Goal: Information Seeking & Learning: Check status

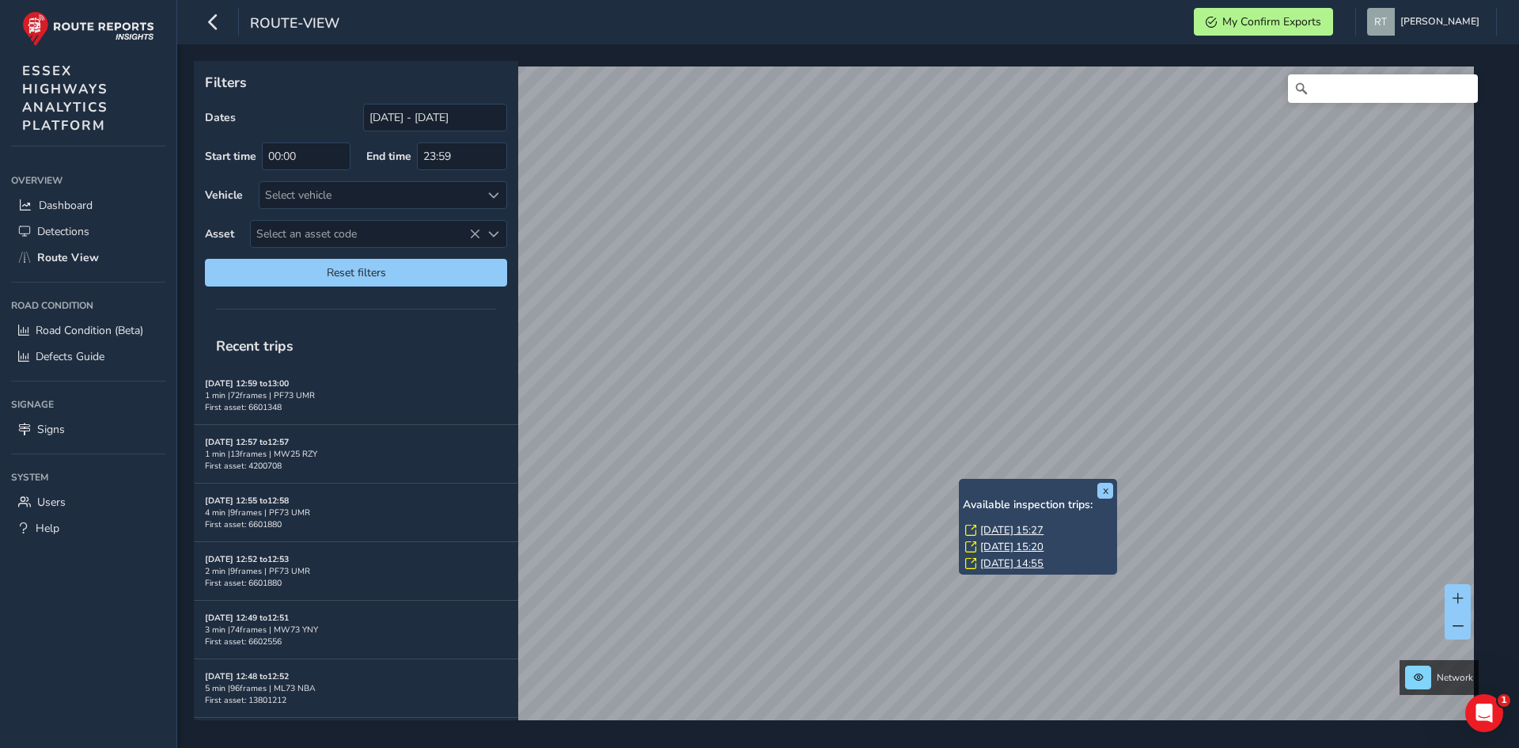
click at [1010, 534] on link "[DATE] 15:27" at bounding box center [1011, 530] width 63 height 14
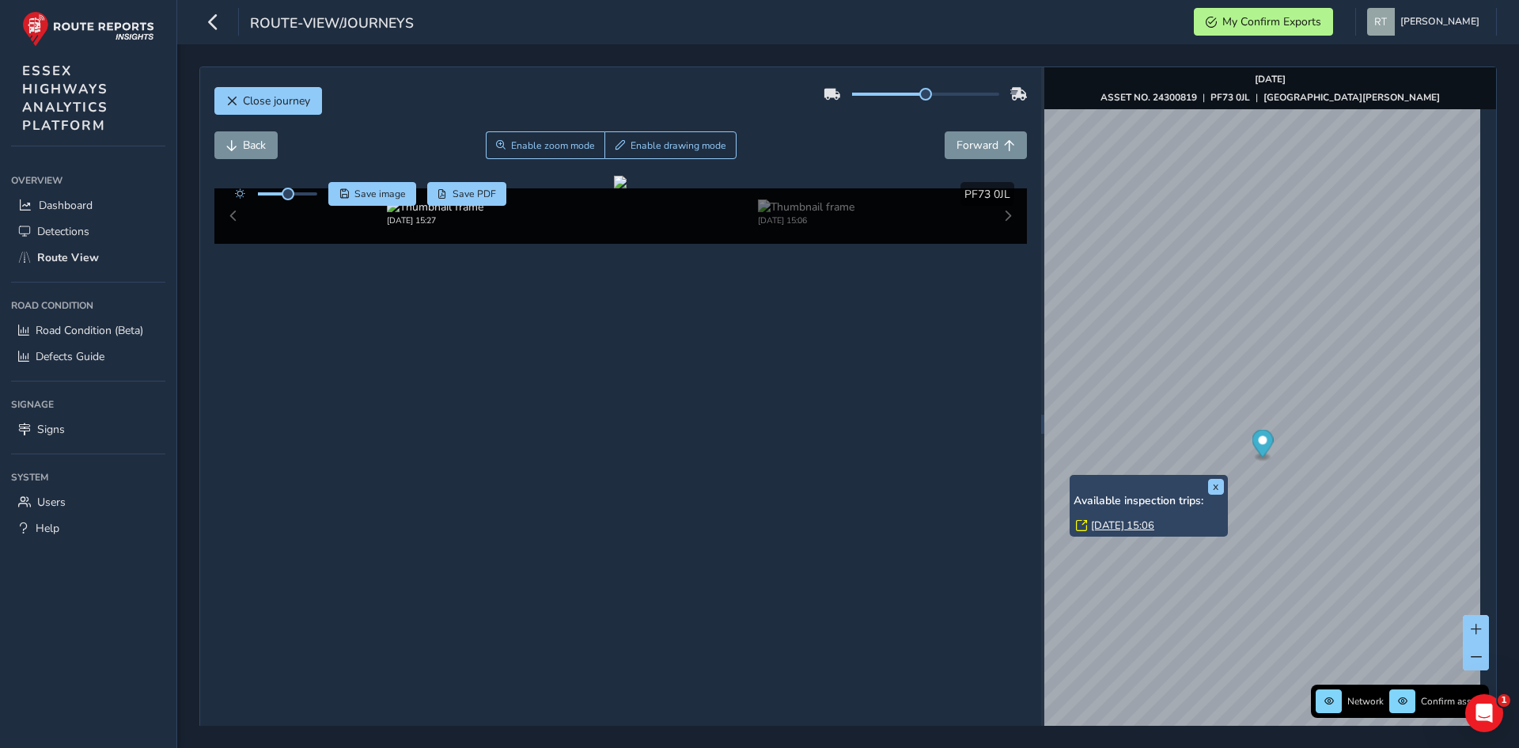
click at [1112, 521] on link "Mon, 4 Aug, 15:06" at bounding box center [1122, 525] width 63 height 14
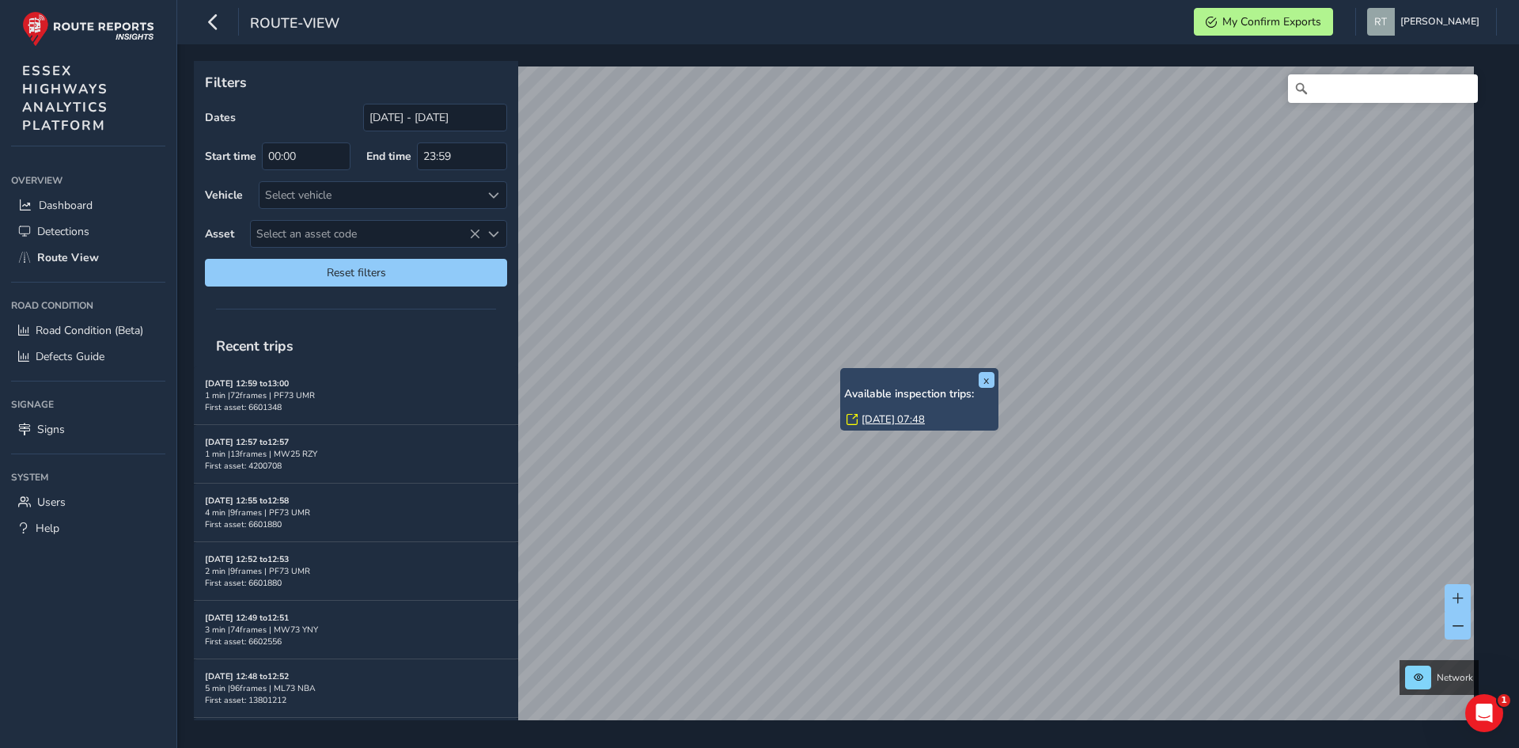
click at [881, 421] on link "Tue, 12 Aug, 07:48" at bounding box center [893, 419] width 63 height 14
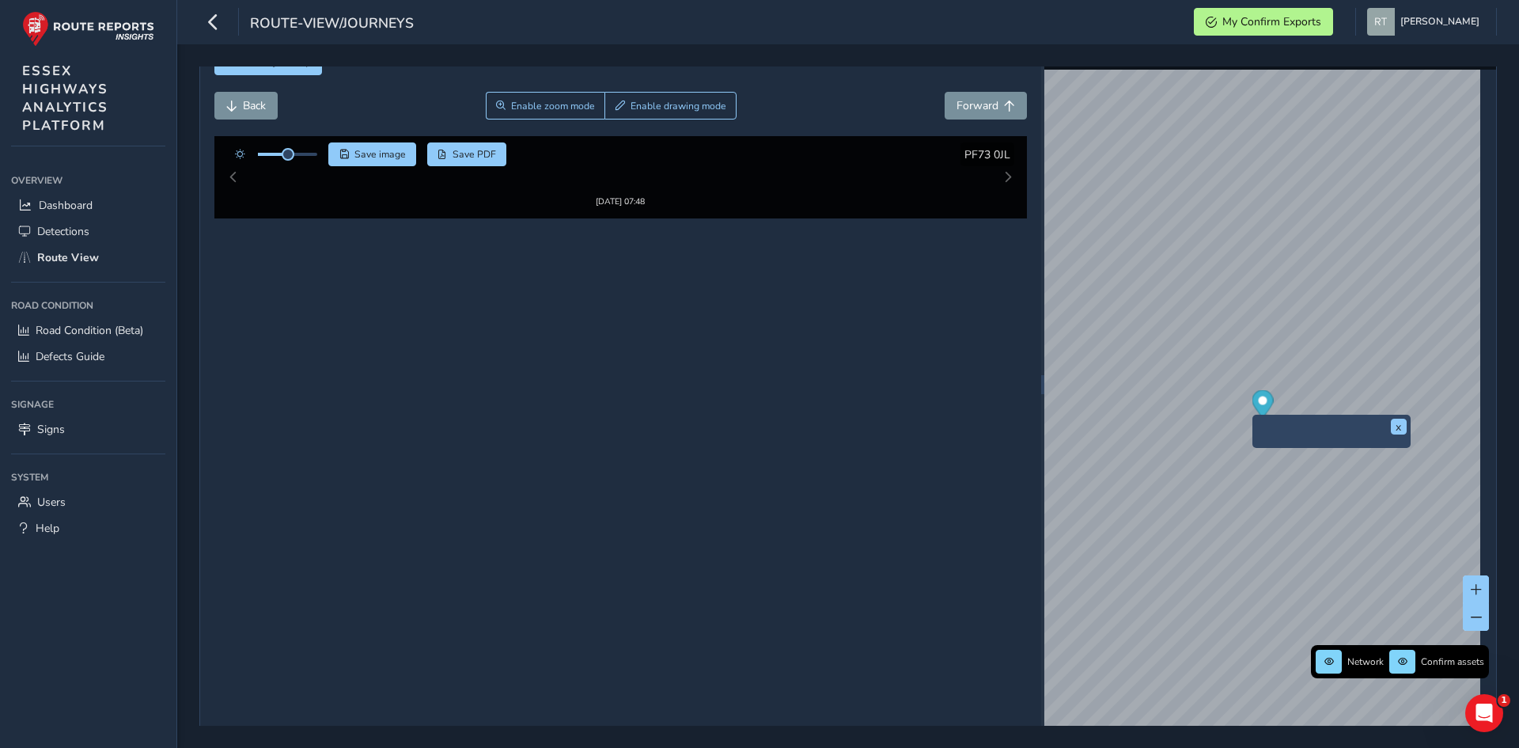
scroll to position [56, 0]
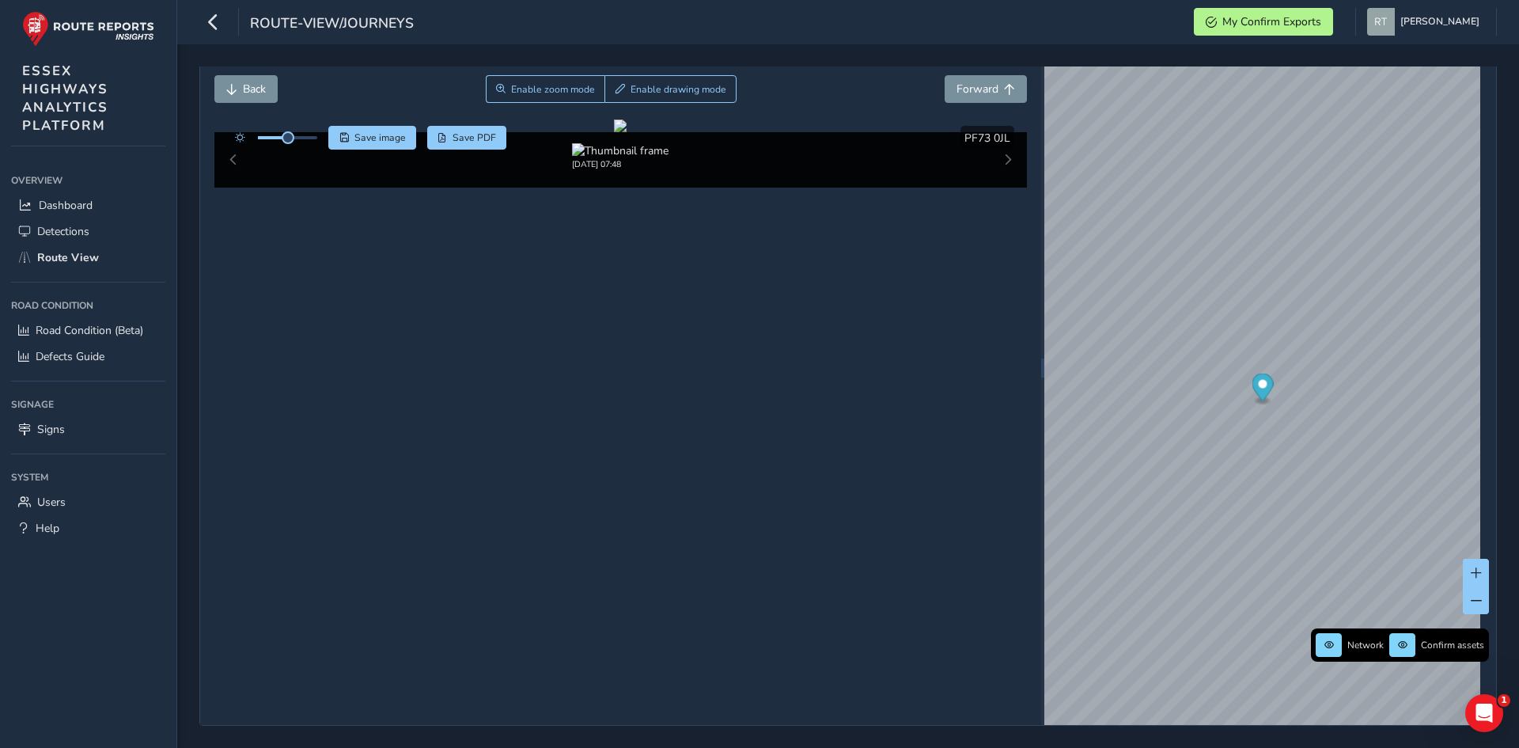
click at [1258, 387] on icon "Map marker" at bounding box center [1262, 387] width 21 height 28
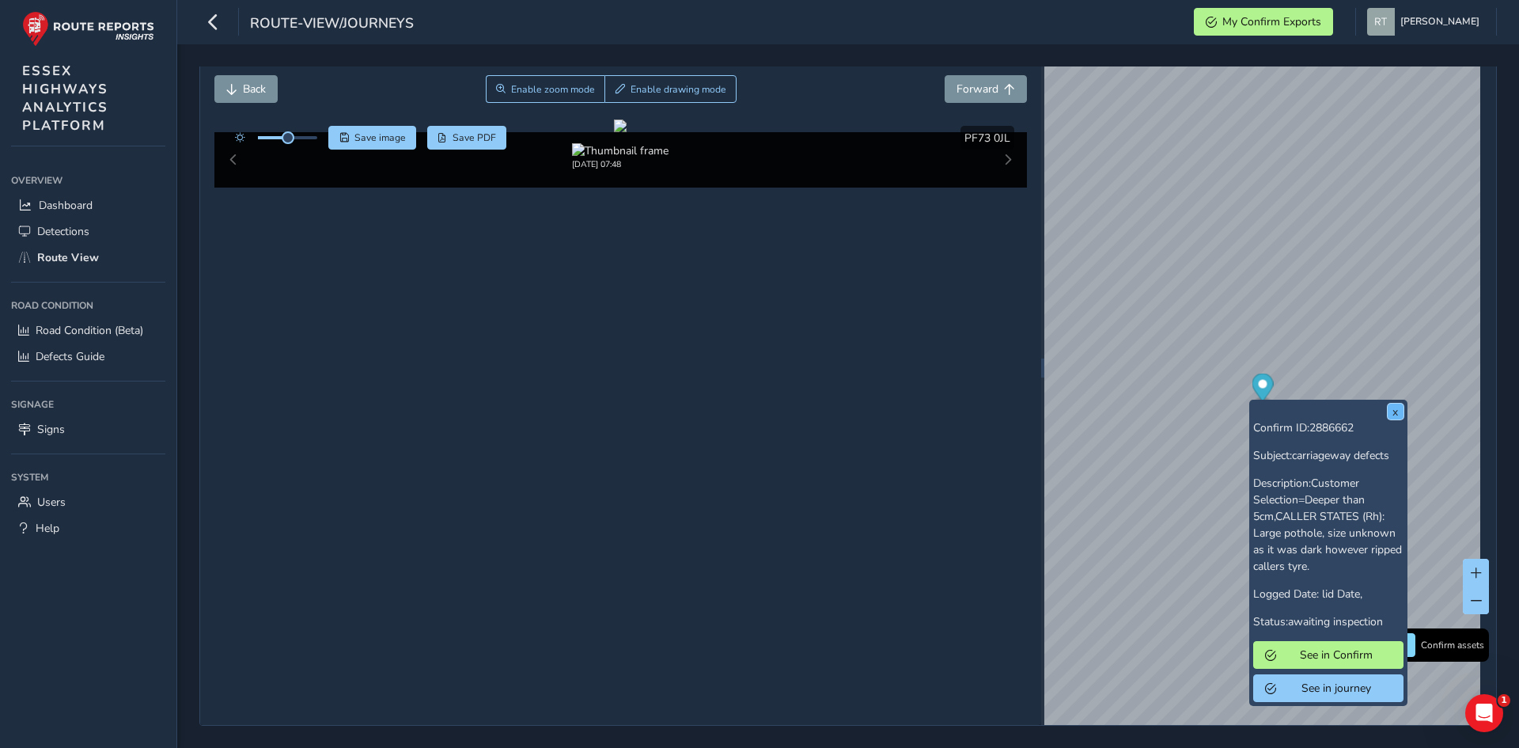
click at [1396, 408] on button "x" at bounding box center [1396, 412] width 16 height 16
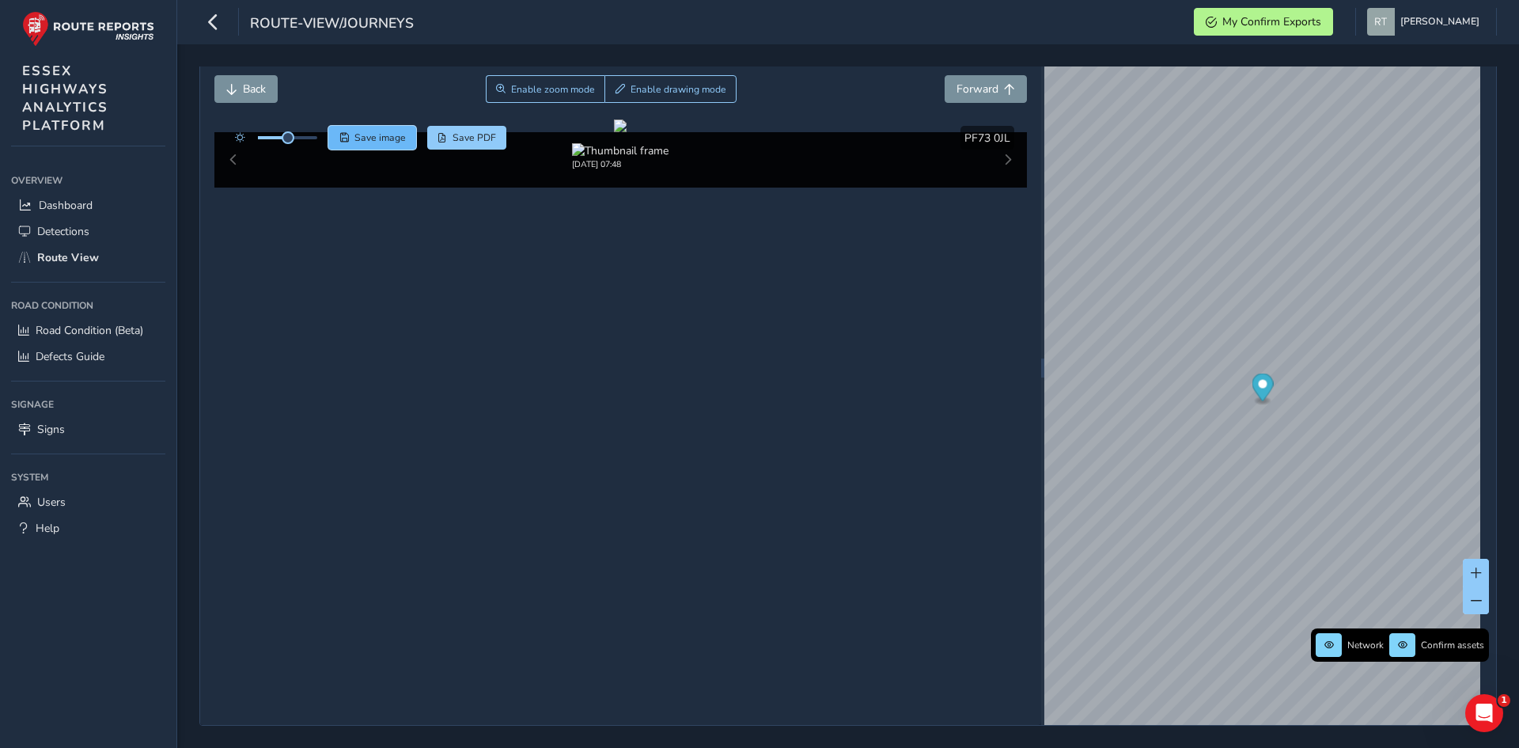
click at [376, 138] on span "Save image" at bounding box center [379, 137] width 51 height 13
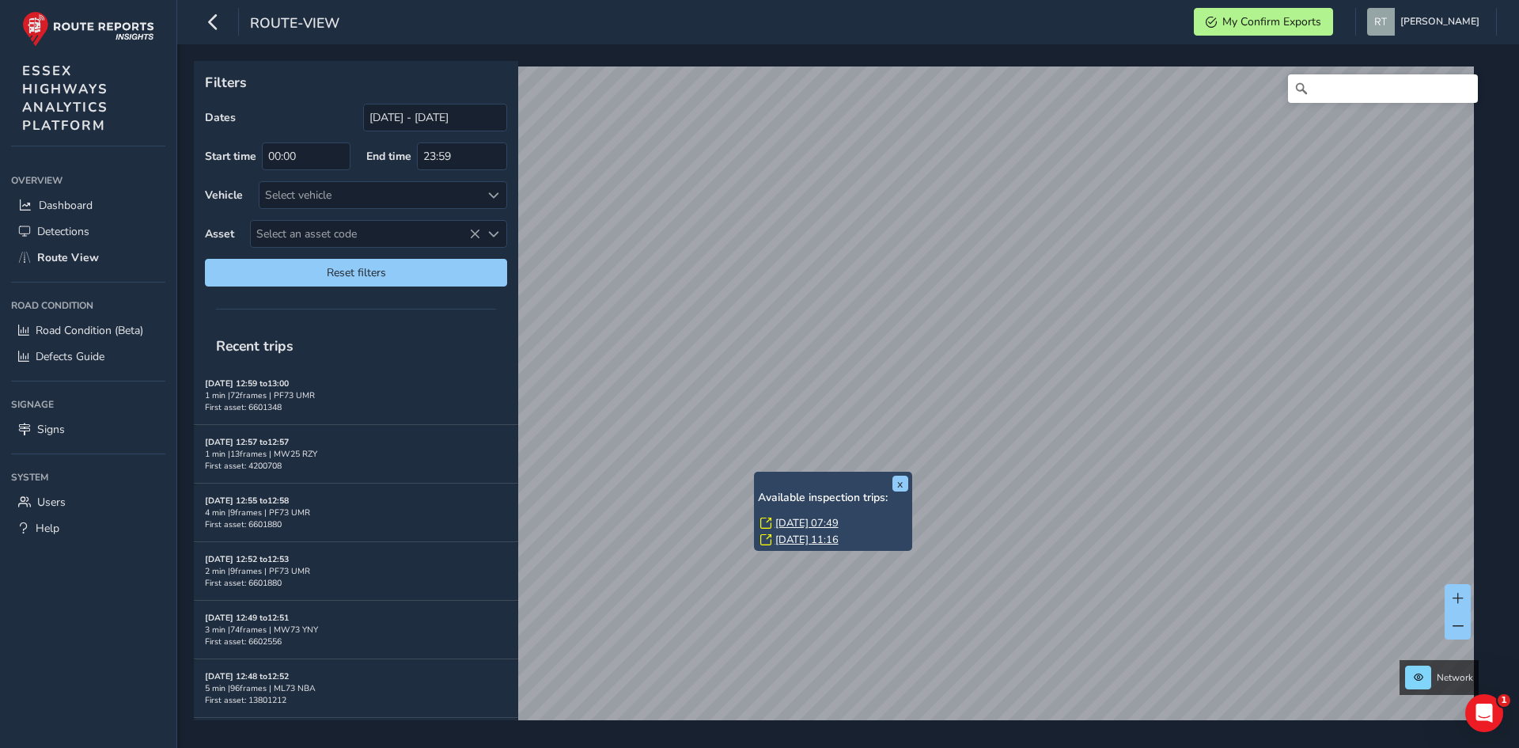
click at [798, 525] on link "Tue, 12 Aug, 07:49" at bounding box center [806, 523] width 63 height 14
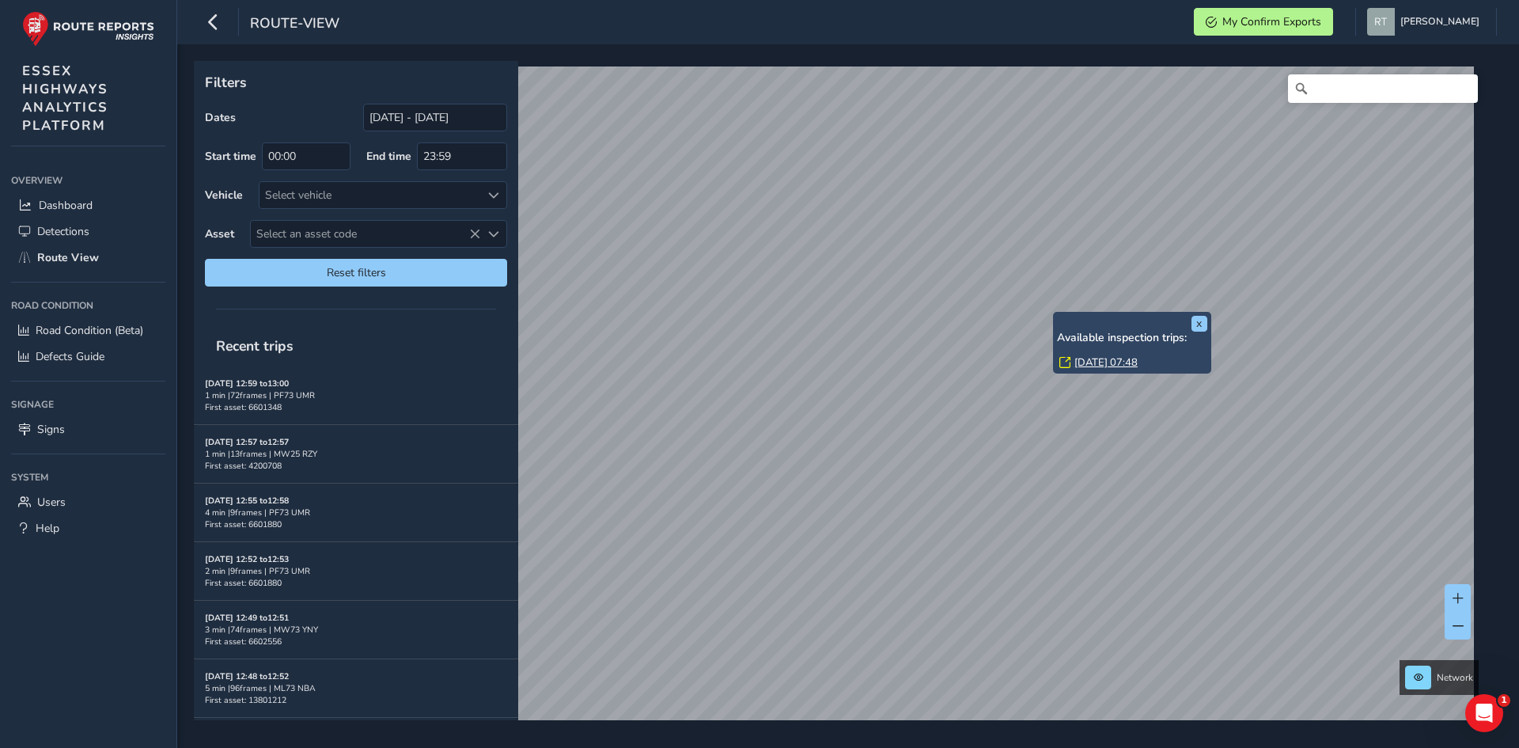
click at [1089, 363] on link "Tue, 12 Aug, 07:48" at bounding box center [1106, 362] width 63 height 14
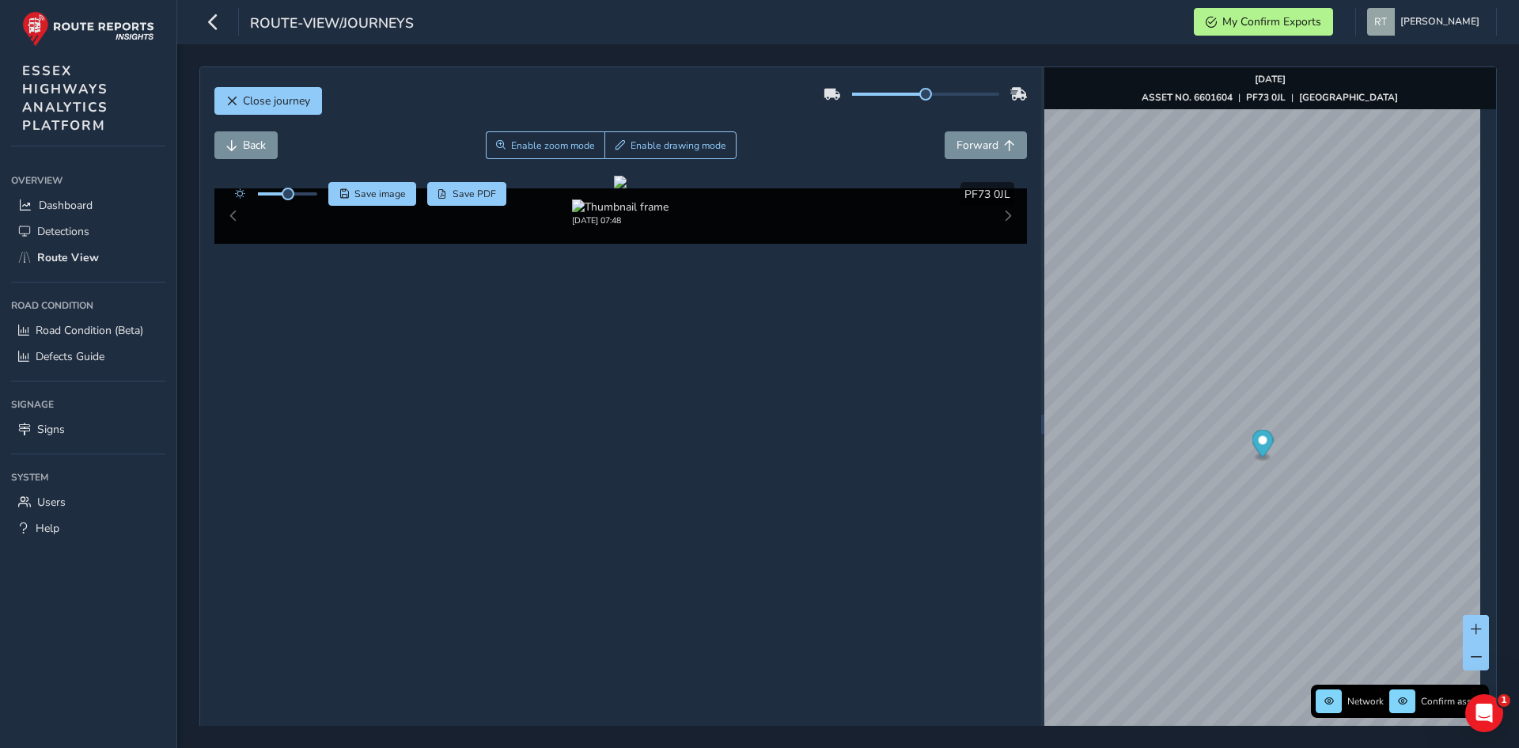
click at [1252, 445] on icon "Map marker" at bounding box center [1262, 444] width 21 height 28
click at [1258, 443] on circle "Map marker" at bounding box center [1262, 440] width 9 height 9
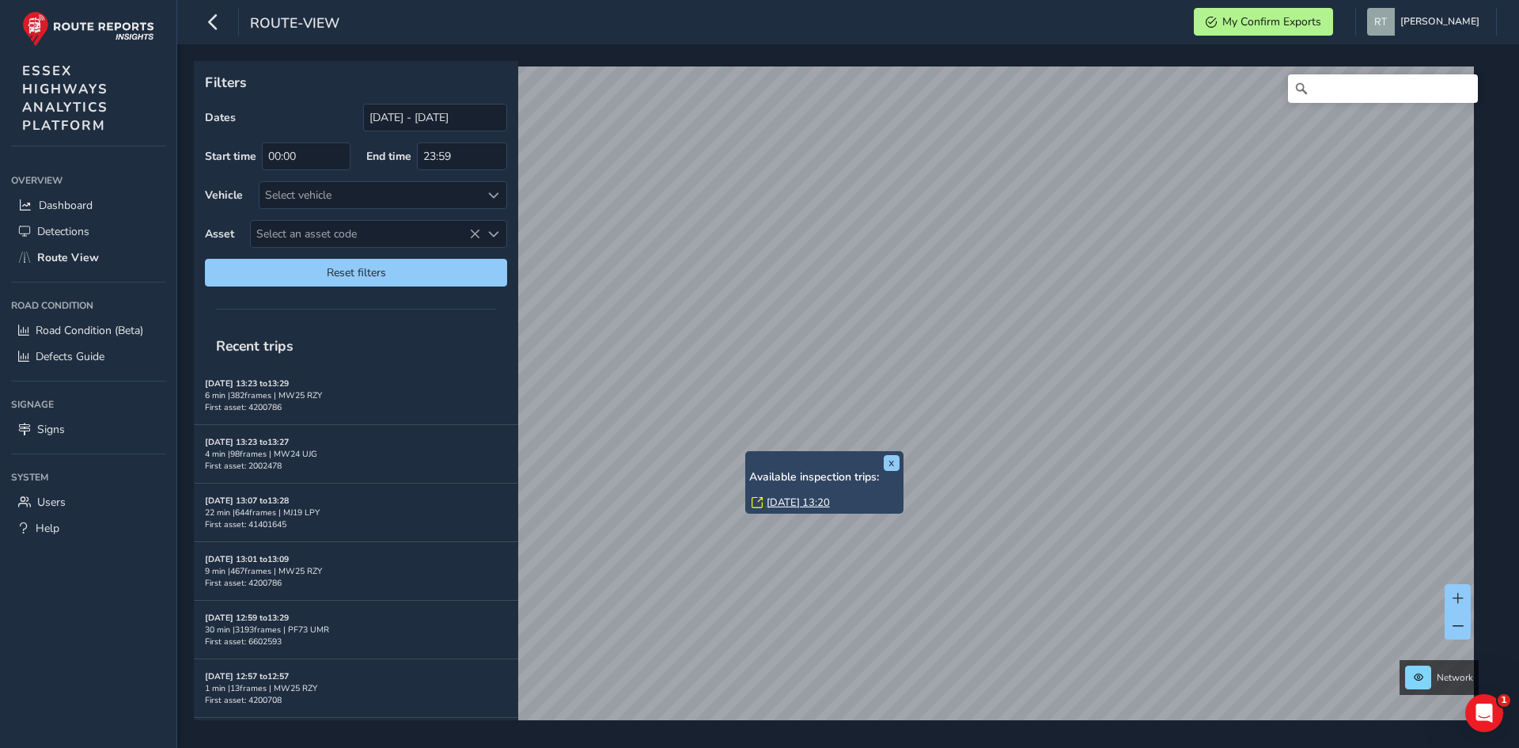
click at [793, 499] on link "[DATE] 13:20" at bounding box center [798, 502] width 63 height 14
